Goal: Transaction & Acquisition: Download file/media

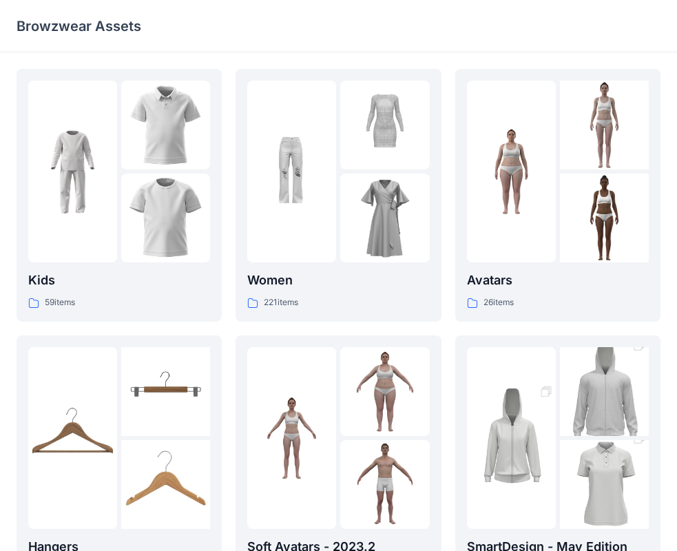
scroll to position [342, 0]
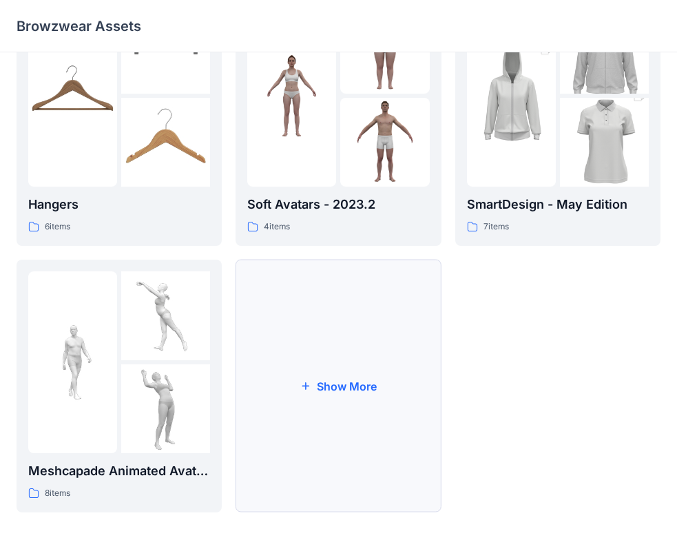
click at [324, 369] on button "Show More" at bounding box center [338, 386] width 205 height 253
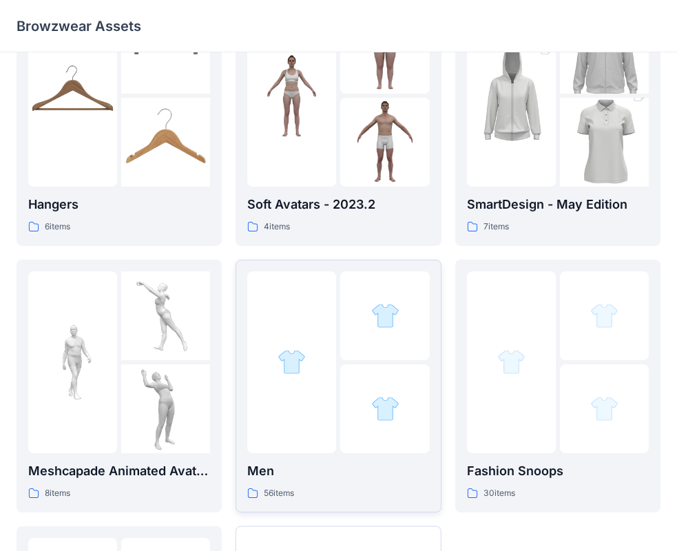
scroll to position [608, 0]
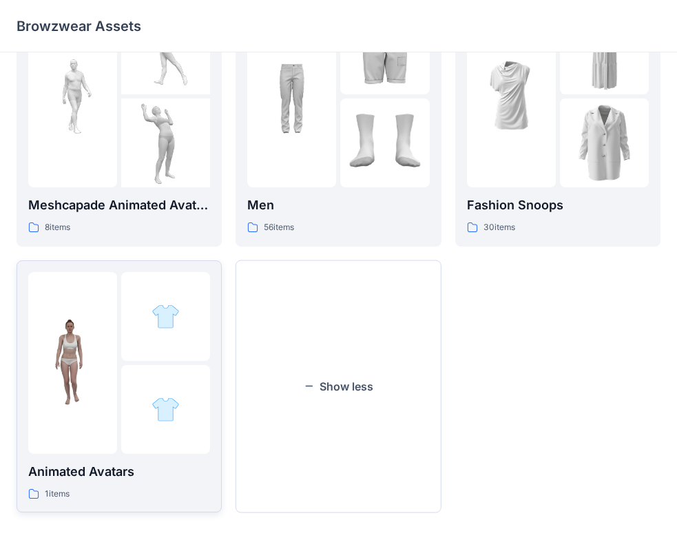
click at [78, 393] on div at bounding box center [72, 363] width 89 height 182
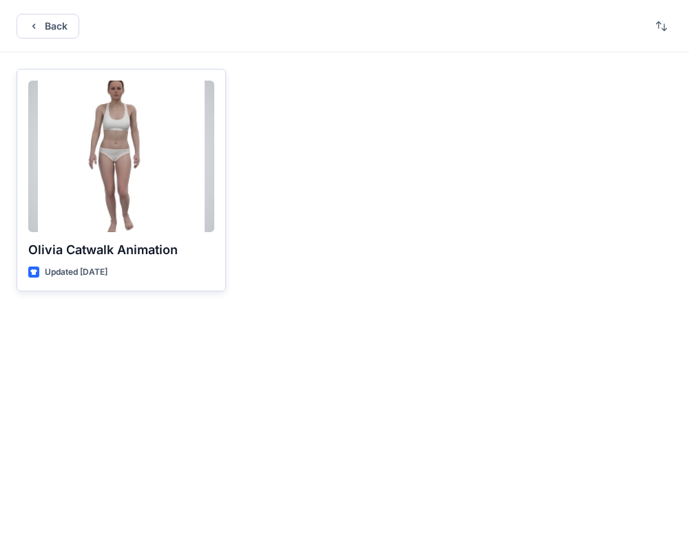
click at [94, 184] on div at bounding box center [121, 157] width 186 height 152
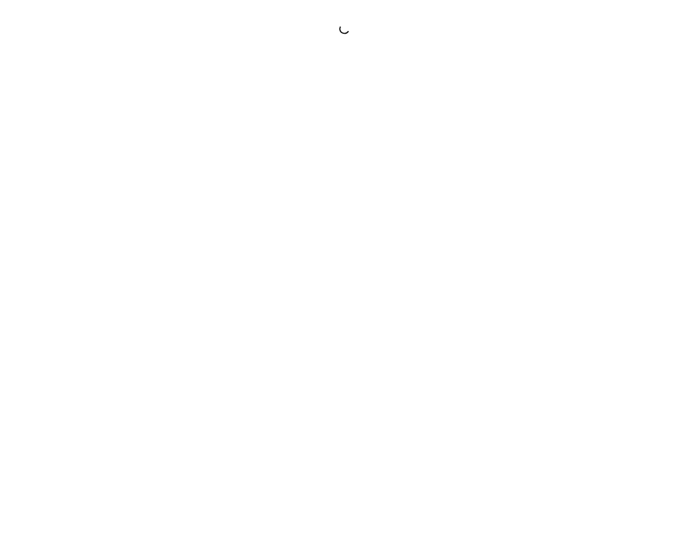
click at [94, 184] on div at bounding box center [344, 275] width 689 height 551
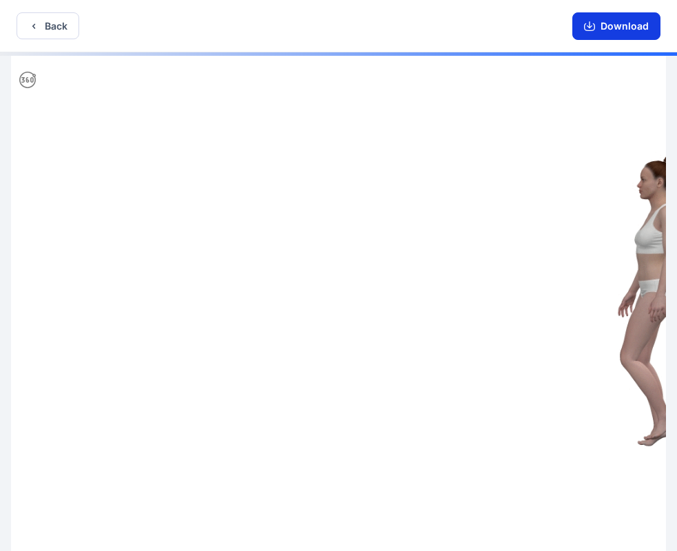
click at [623, 22] on button "Download" at bounding box center [616, 26] width 88 height 28
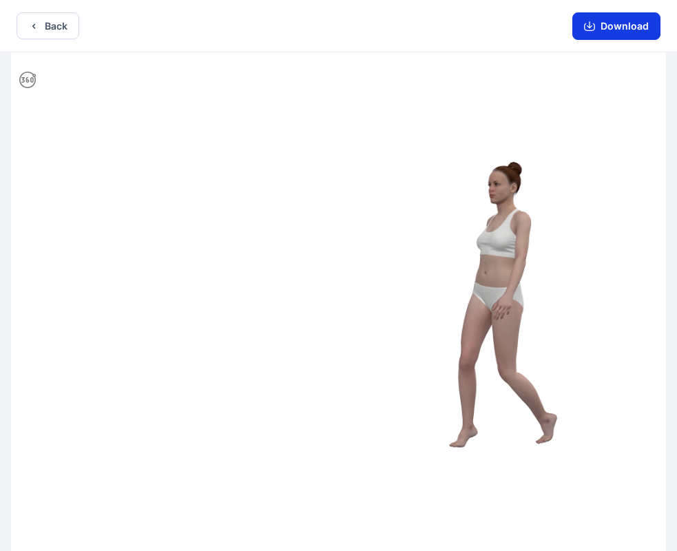
click at [623, 22] on button "Download" at bounding box center [616, 26] width 88 height 28
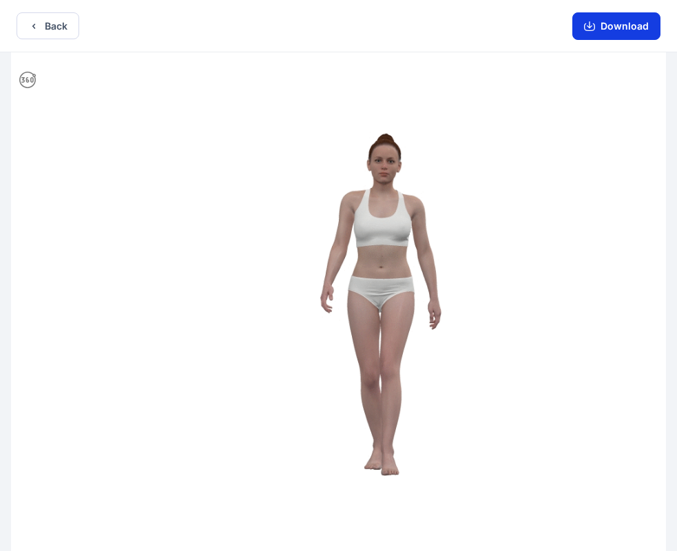
click at [623, 22] on button "Download" at bounding box center [616, 26] width 88 height 28
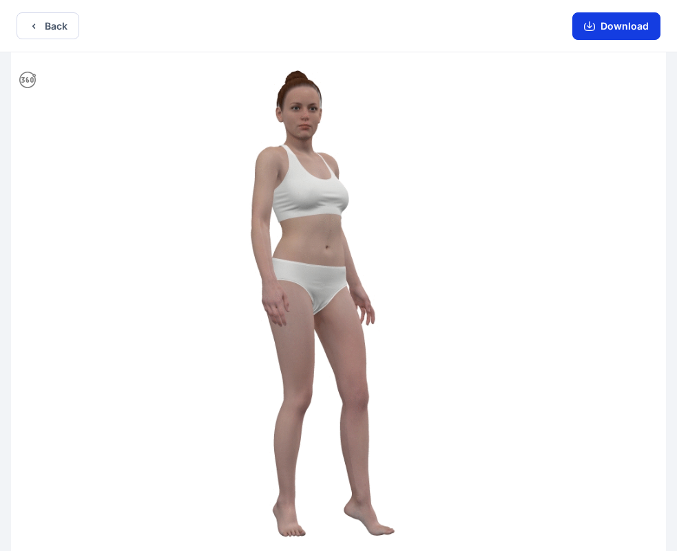
click at [608, 24] on button "Download" at bounding box center [616, 26] width 88 height 28
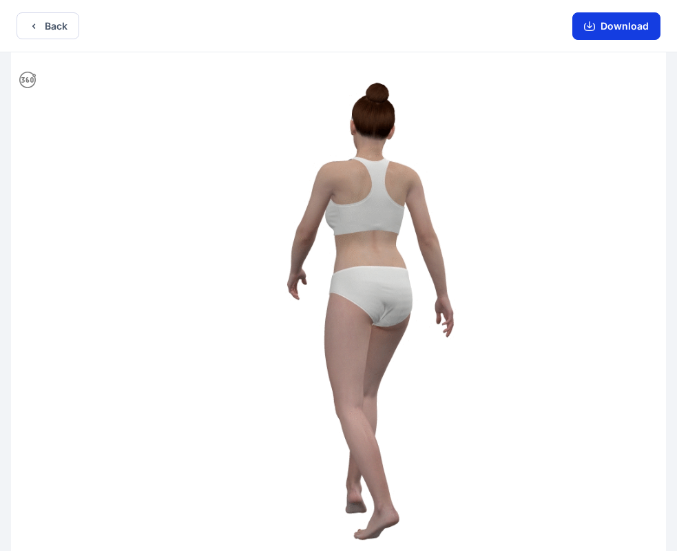
click at [608, 30] on button "Download" at bounding box center [616, 26] width 88 height 28
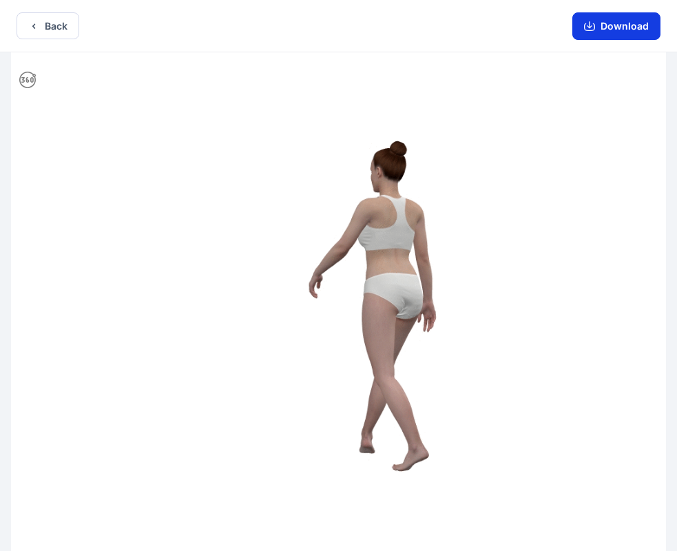
click at [628, 28] on button "Download" at bounding box center [616, 26] width 88 height 28
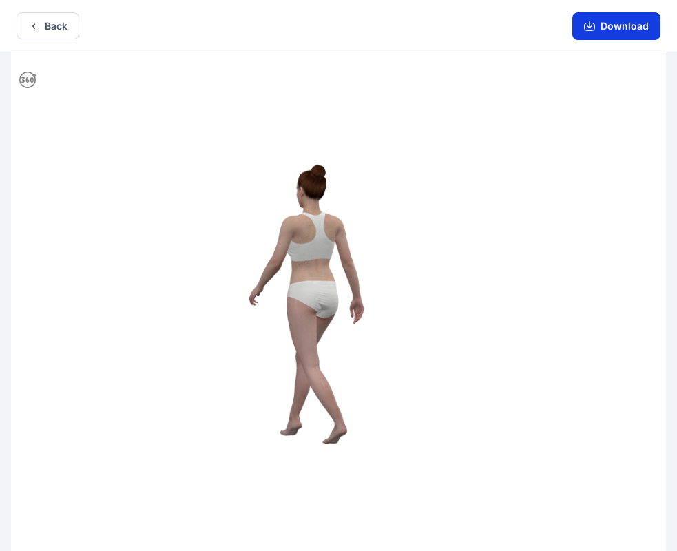
click at [628, 28] on button "Download" at bounding box center [616, 26] width 88 height 28
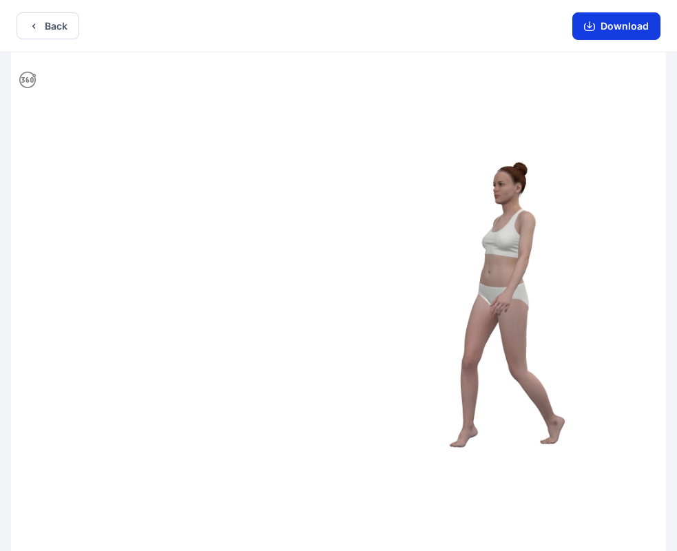
click at [634, 20] on button "Download" at bounding box center [616, 26] width 88 height 28
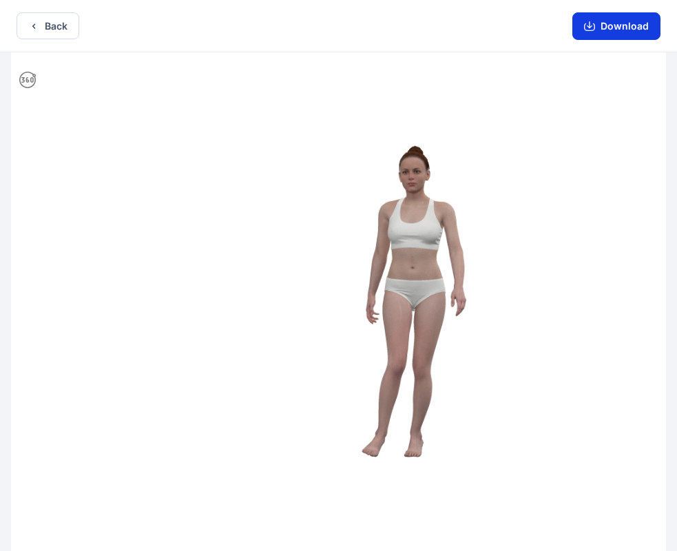
click at [634, 20] on button "Download" at bounding box center [616, 26] width 88 height 28
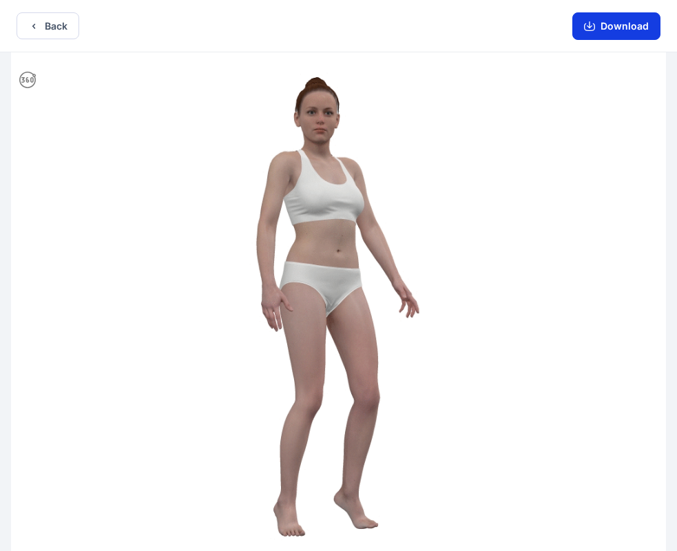
click at [603, 30] on button "Download" at bounding box center [616, 26] width 88 height 28
